Goal: Obtain resource: Download file/media

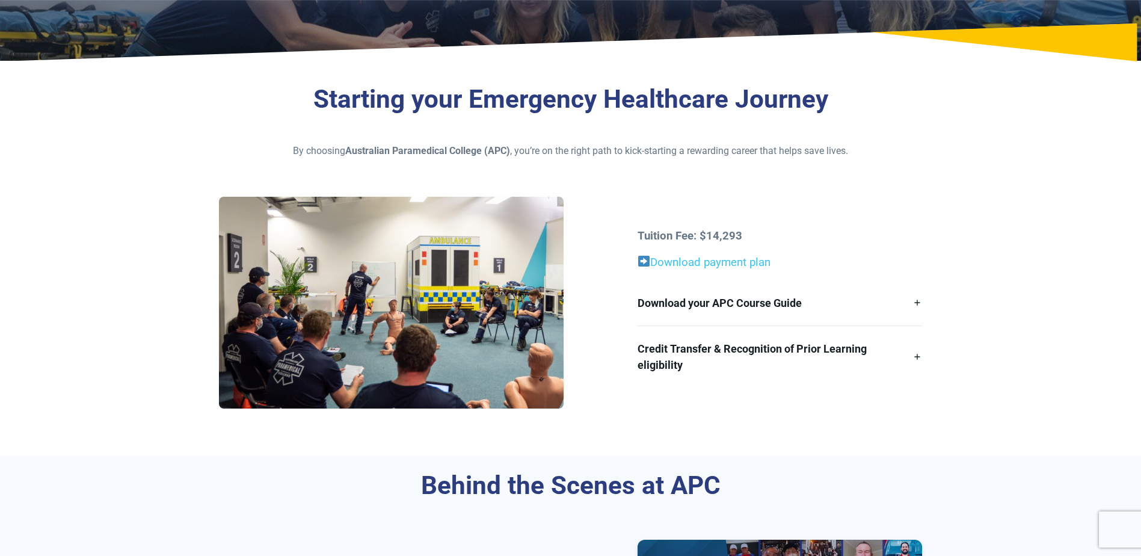
scroll to position [241, 0]
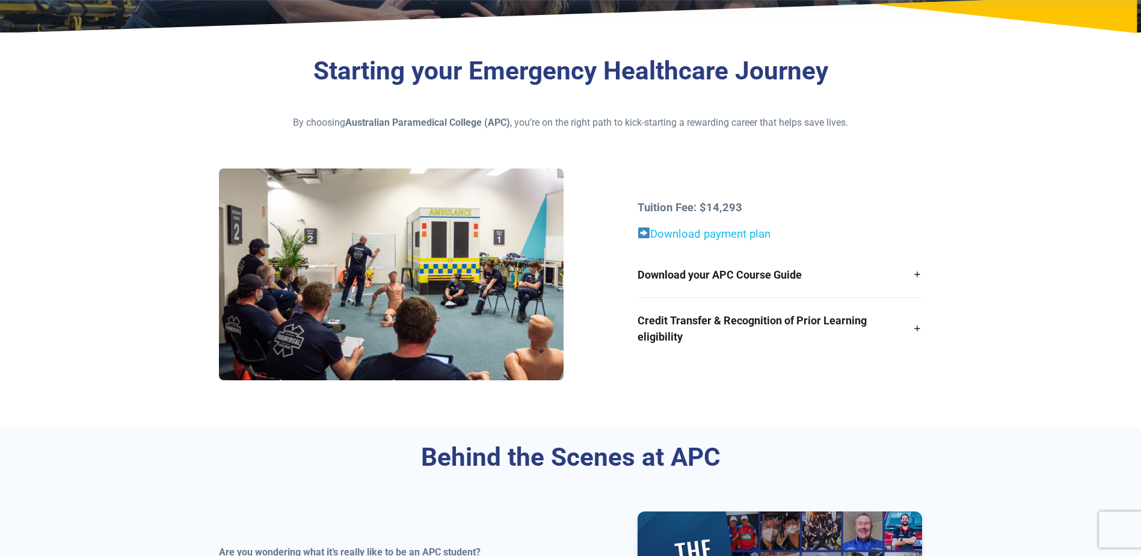
click at [710, 235] on link "Download payment plan" at bounding box center [703, 233] width 133 height 13
click at [916, 274] on link "Download your APC Course Guide" at bounding box center [779, 274] width 284 height 45
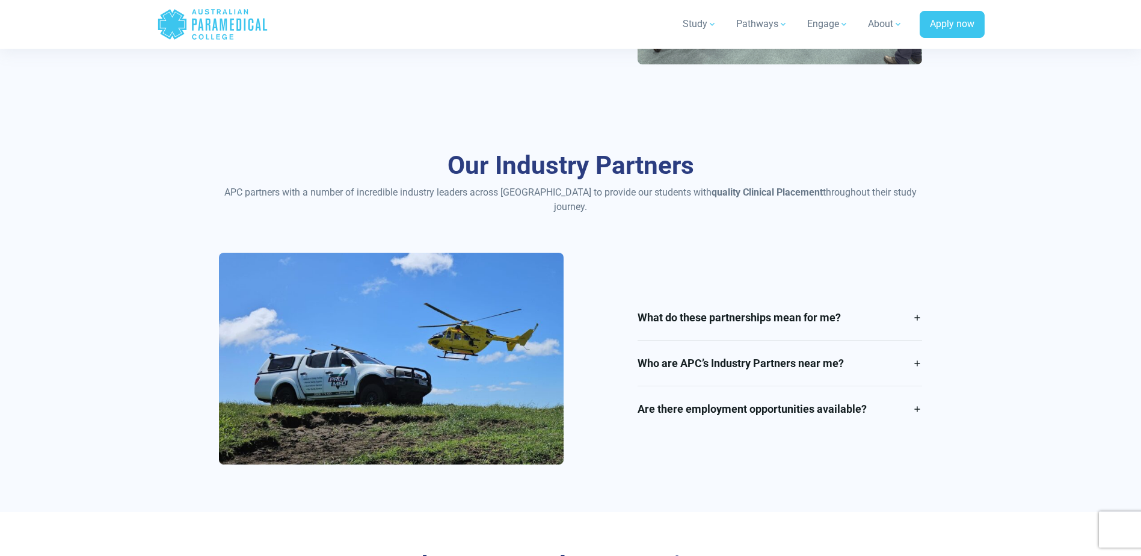
scroll to position [1984, 0]
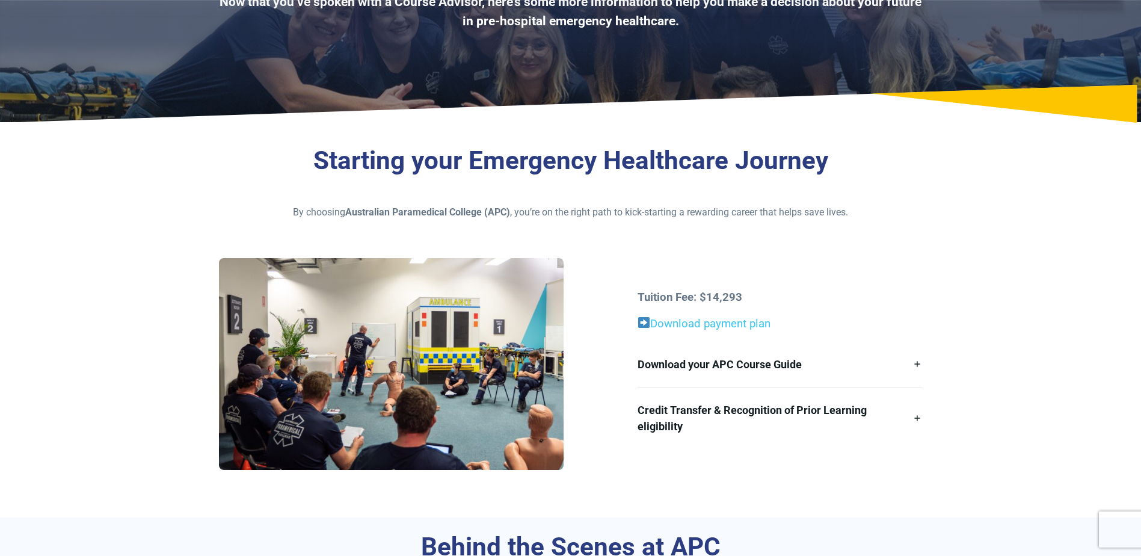
scroll to position [180, 0]
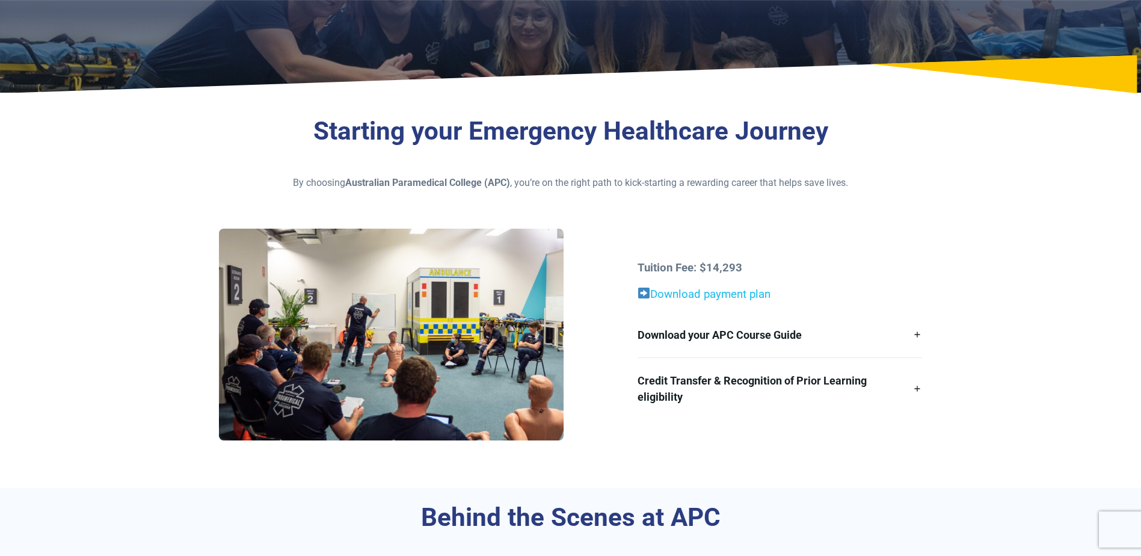
click at [676, 296] on link "Download payment plan" at bounding box center [703, 293] width 133 height 13
click at [917, 335] on link "Download your APC Course Guide" at bounding box center [779, 334] width 284 height 45
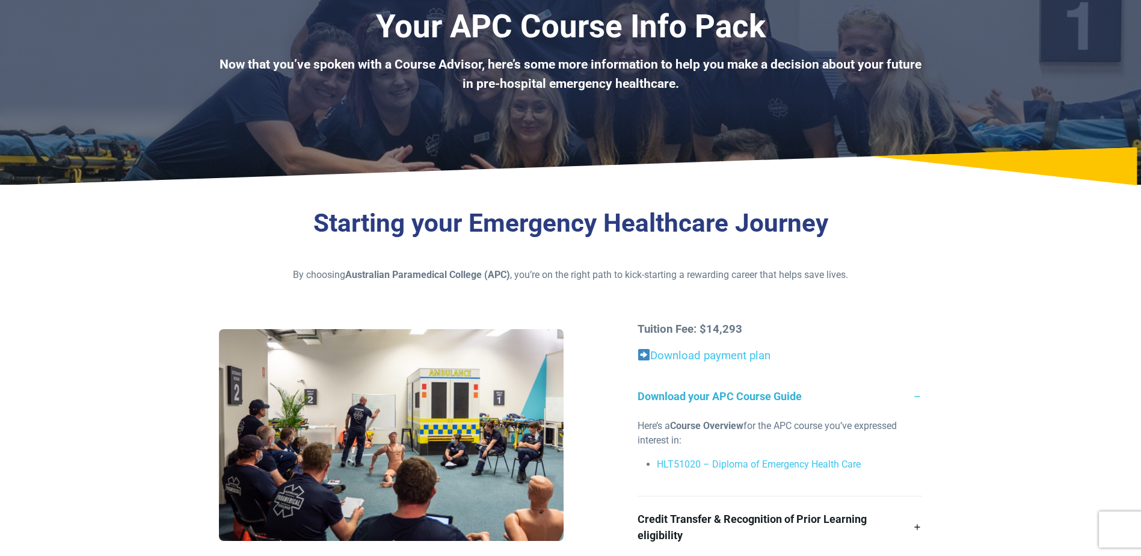
scroll to position [0, 0]
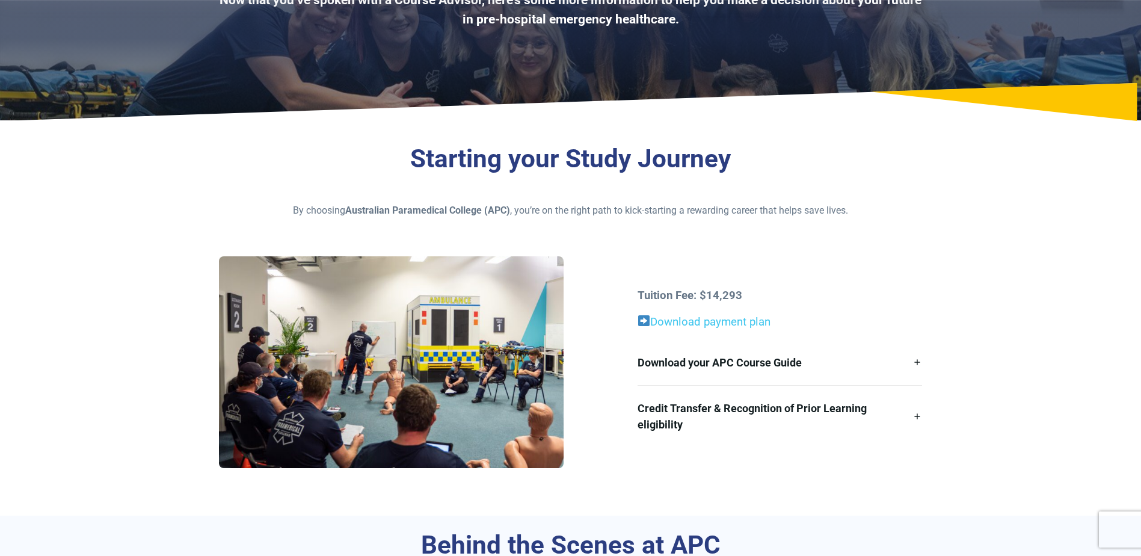
scroll to position [180, 0]
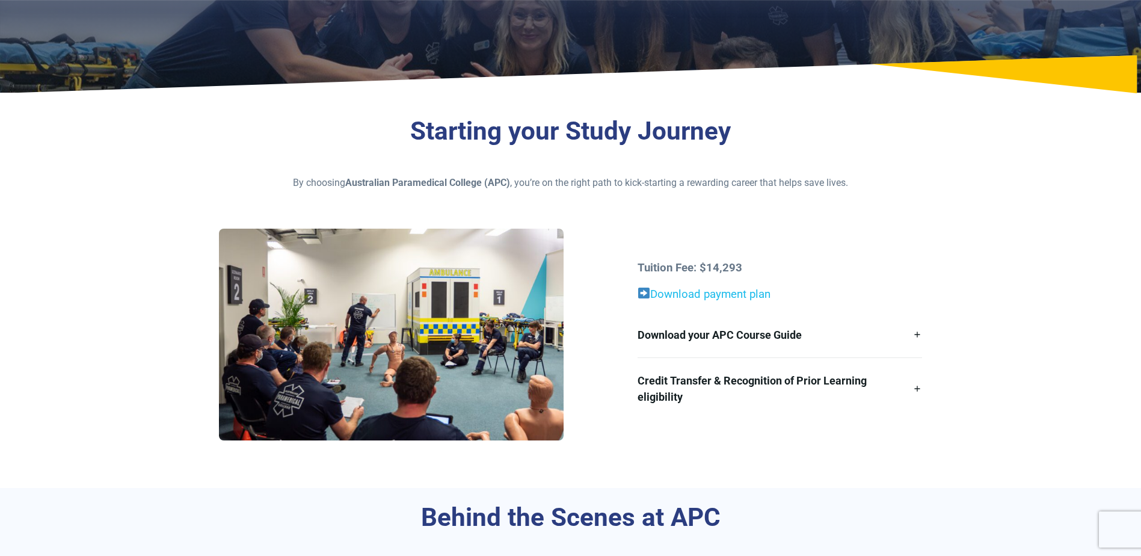
click at [675, 294] on link "Download payment plan" at bounding box center [710, 293] width 120 height 13
click at [918, 334] on link "Download your APC Course Guide" at bounding box center [779, 334] width 284 height 45
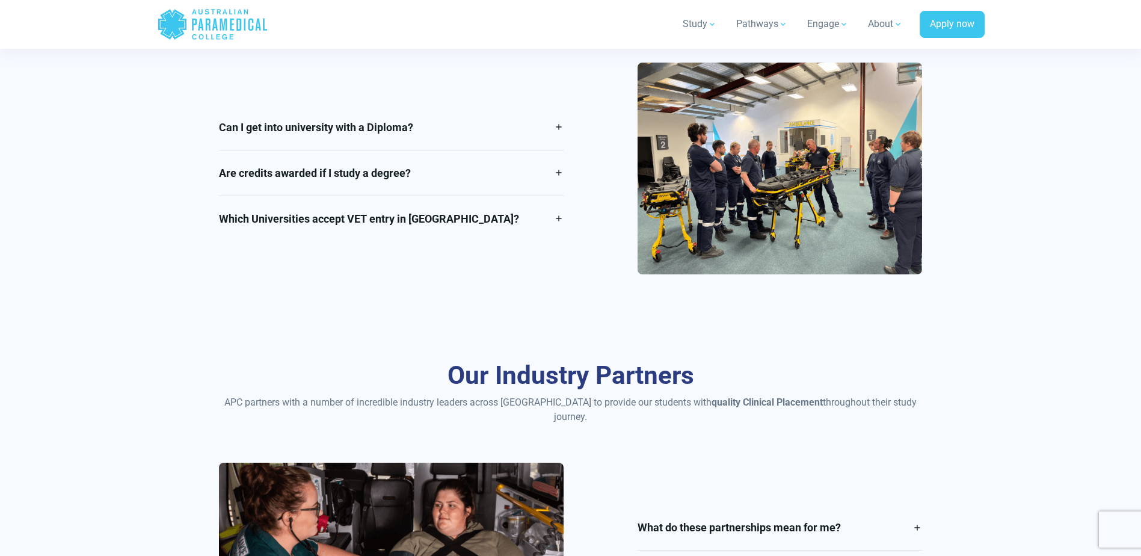
scroll to position [1864, 0]
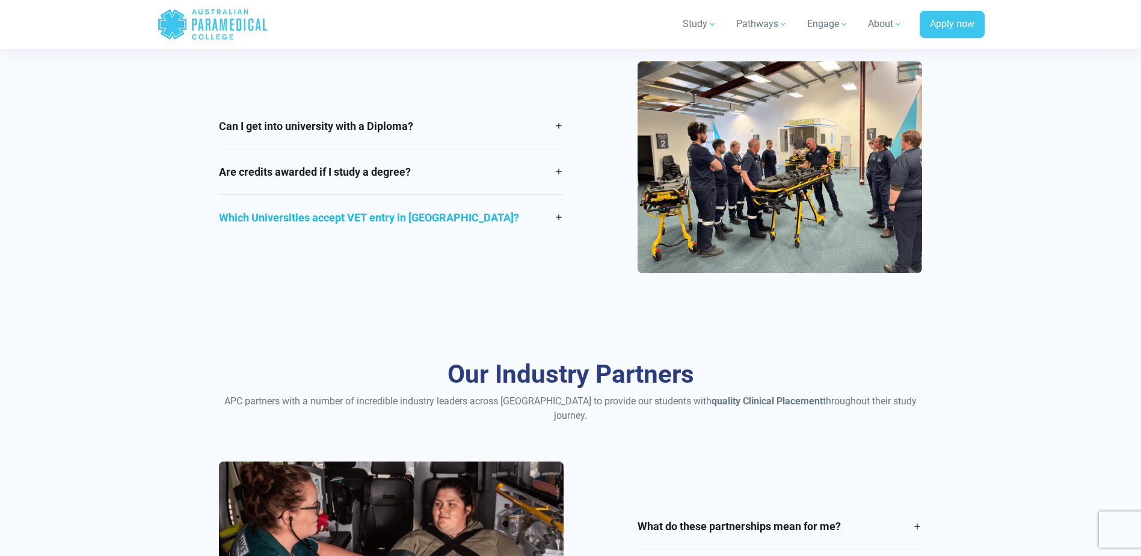
click at [557, 218] on link "Which Universities accept VET entry in [GEOGRAPHIC_DATA]?" at bounding box center [391, 217] width 345 height 45
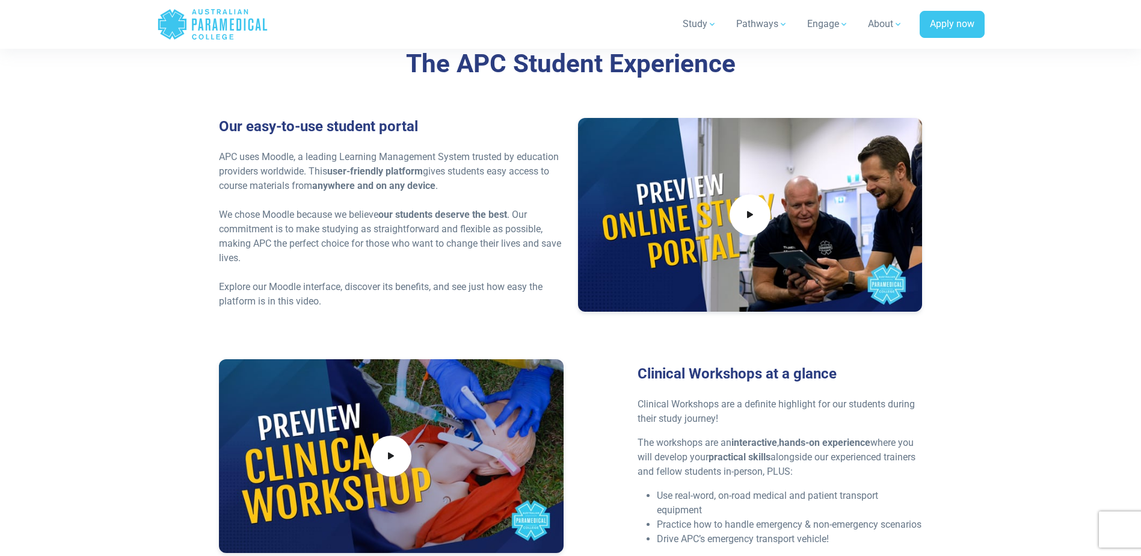
scroll to position [2826, 0]
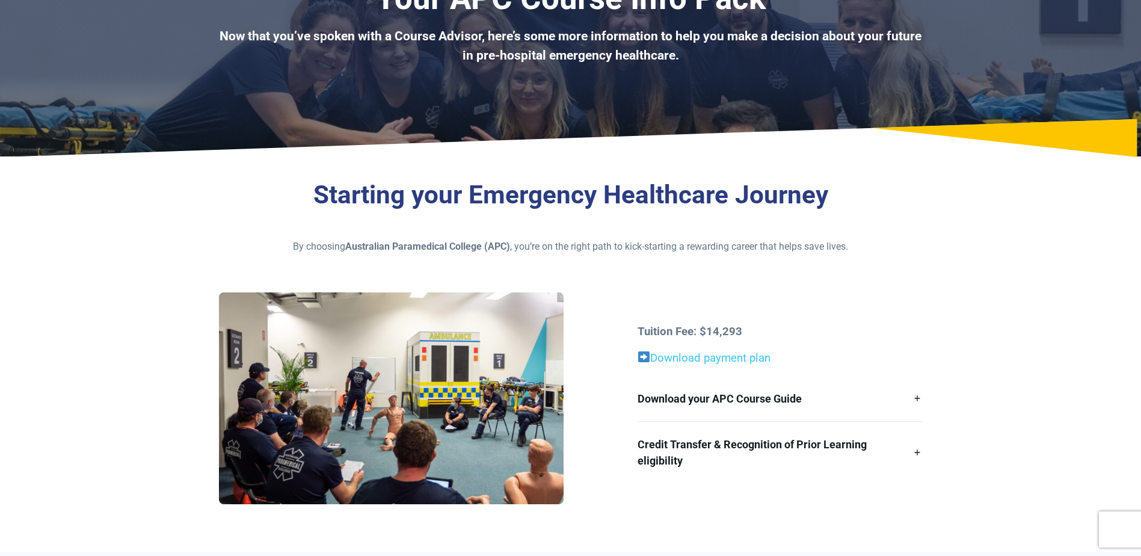
scroll to position [120, 0]
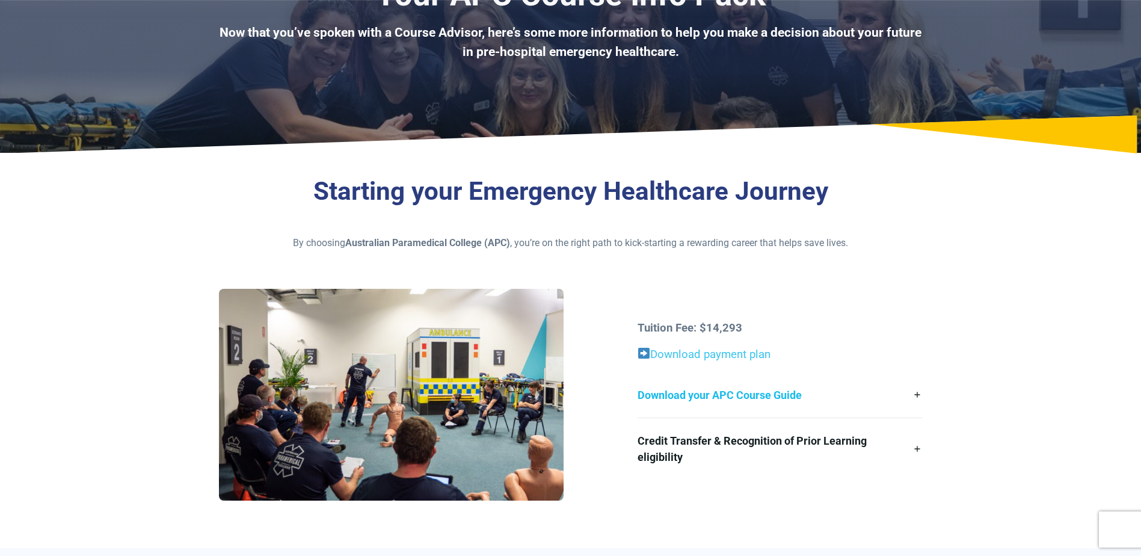
click at [918, 396] on link "Download your APC Course Guide" at bounding box center [779, 394] width 284 height 45
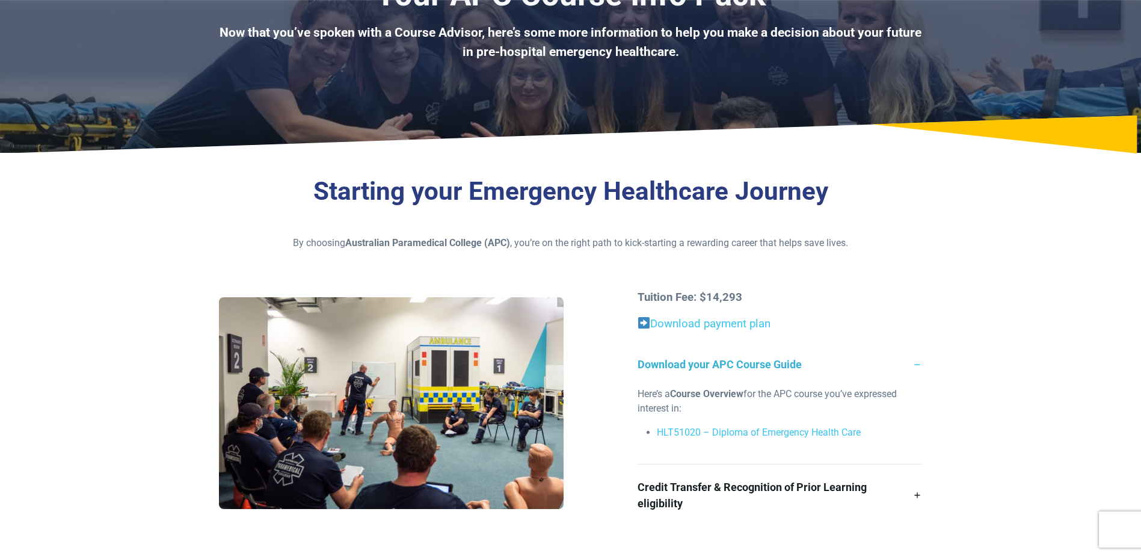
click at [915, 364] on link "Download your APC Course Guide" at bounding box center [779, 364] width 284 height 45
